Goal: Task Accomplishment & Management: Use online tool/utility

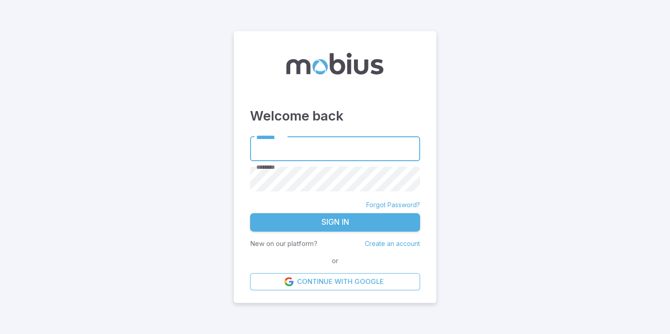
type input "*****"
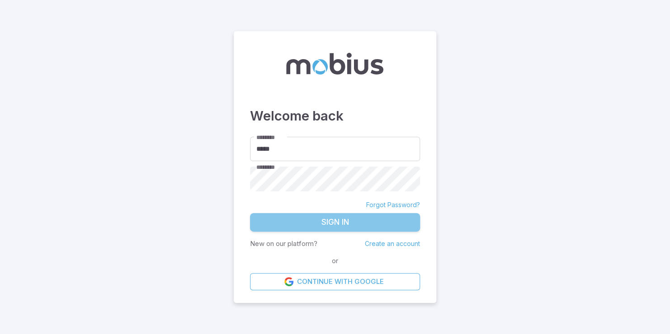
click at [308, 217] on button "Sign In" at bounding box center [335, 222] width 170 height 19
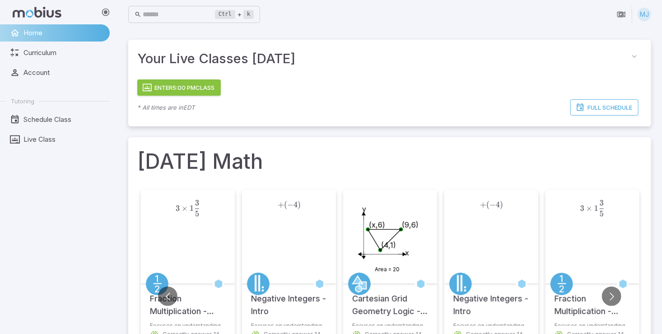
drag, startPoint x: 331, startPoint y: 157, endPoint x: 189, endPoint y: 92, distance: 156.1
click at [189, 92] on button "Enter 5:00 PM Class" at bounding box center [179, 88] width 84 height 16
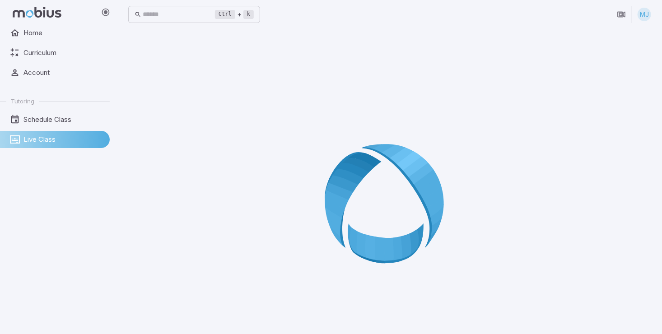
click at [322, 164] on div at bounding box center [389, 207] width 523 height 334
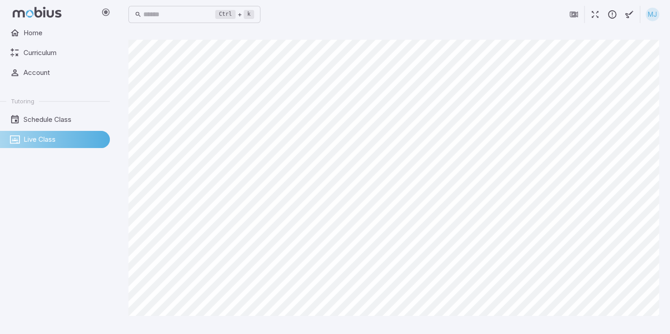
click at [597, 18] on icon "button" at bounding box center [595, 14] width 10 height 10
click at [595, 10] on icon "button" at bounding box center [595, 14] width 10 height 10
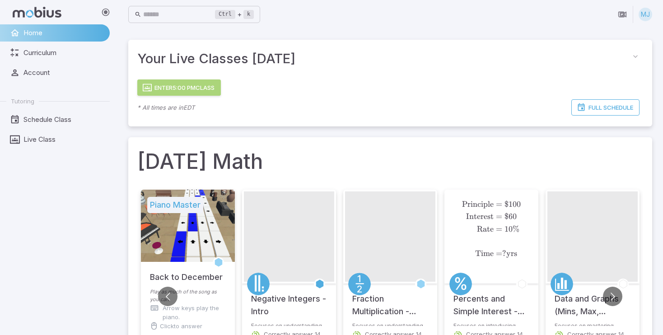
click at [212, 85] on button "Enter 5:00 PM Class" at bounding box center [179, 88] width 84 height 16
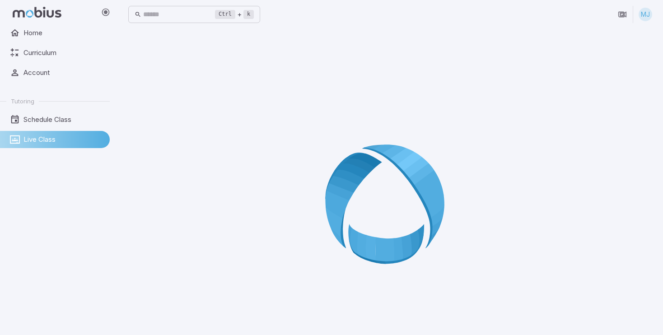
click at [375, 35] on main at bounding box center [390, 207] width 546 height 357
